Goal: Task Accomplishment & Management: Use online tool/utility

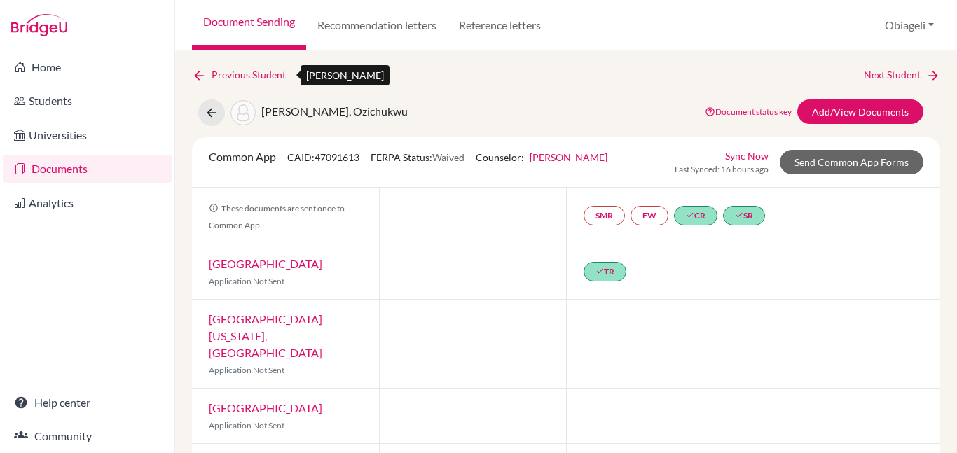
click at [237, 74] on link "Previous Student" at bounding box center [244, 74] width 105 height 15
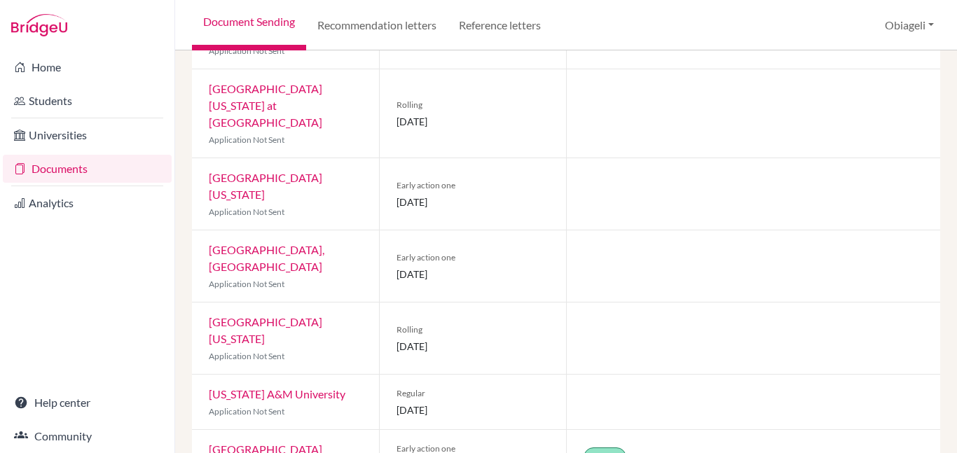
scroll to position [501, 0]
click at [301, 172] on link "[GEOGRAPHIC_DATA][US_STATE]" at bounding box center [265, 187] width 113 height 30
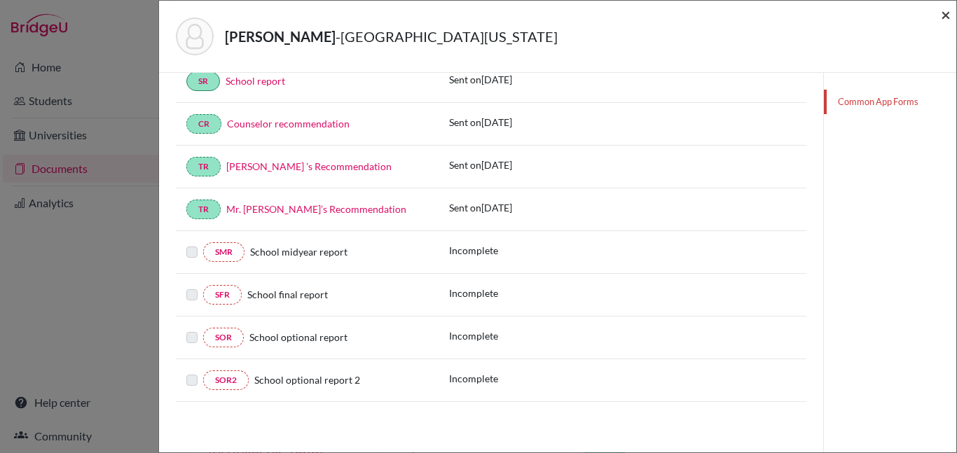
click at [947, 15] on span "×" at bounding box center [945, 14] width 10 height 20
